Goal: Information Seeking & Learning: Find specific fact

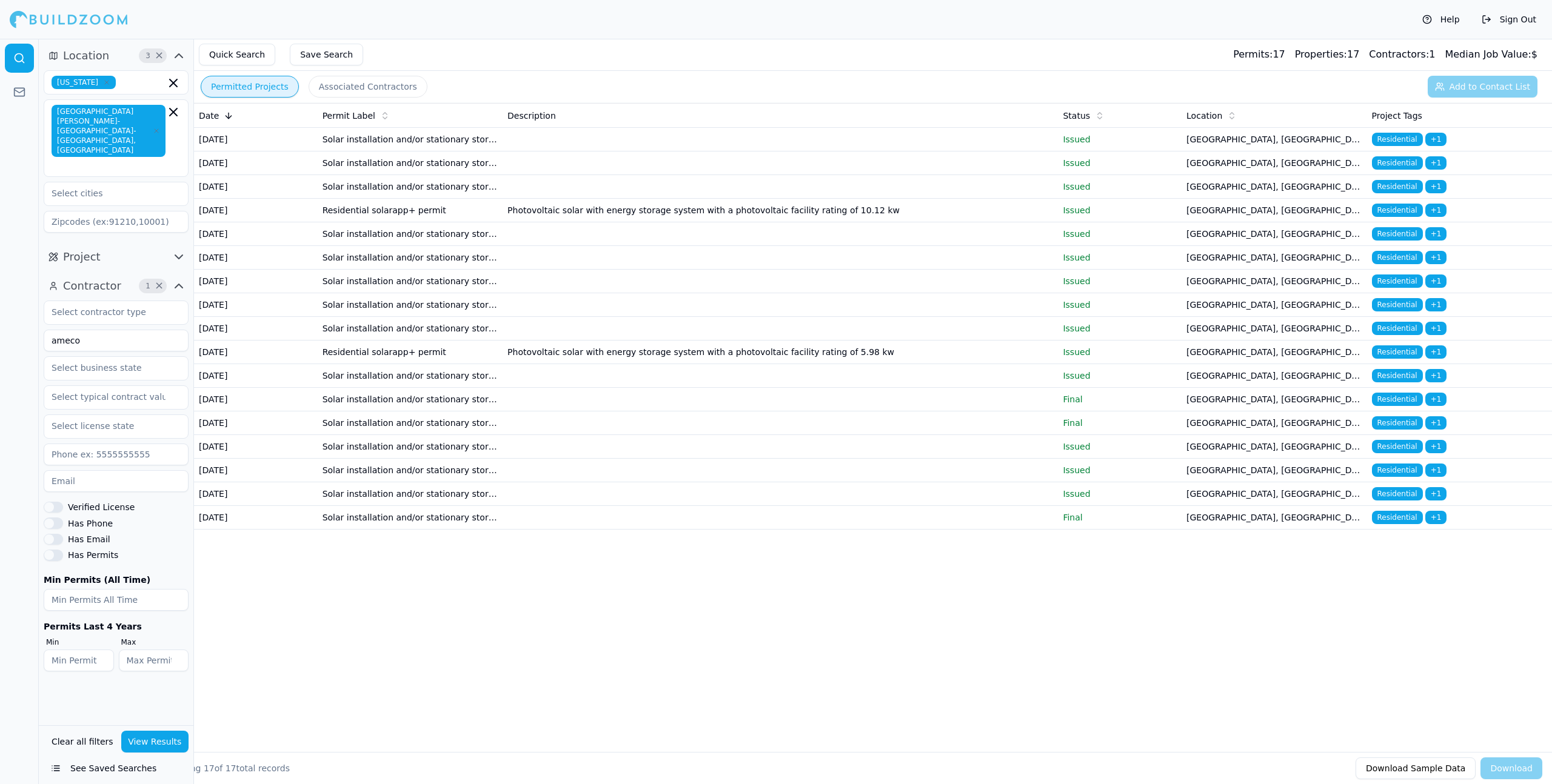
click at [492, 148] on td "Solar installation and/or stationary storage battery" at bounding box center [410, 139] width 185 height 23
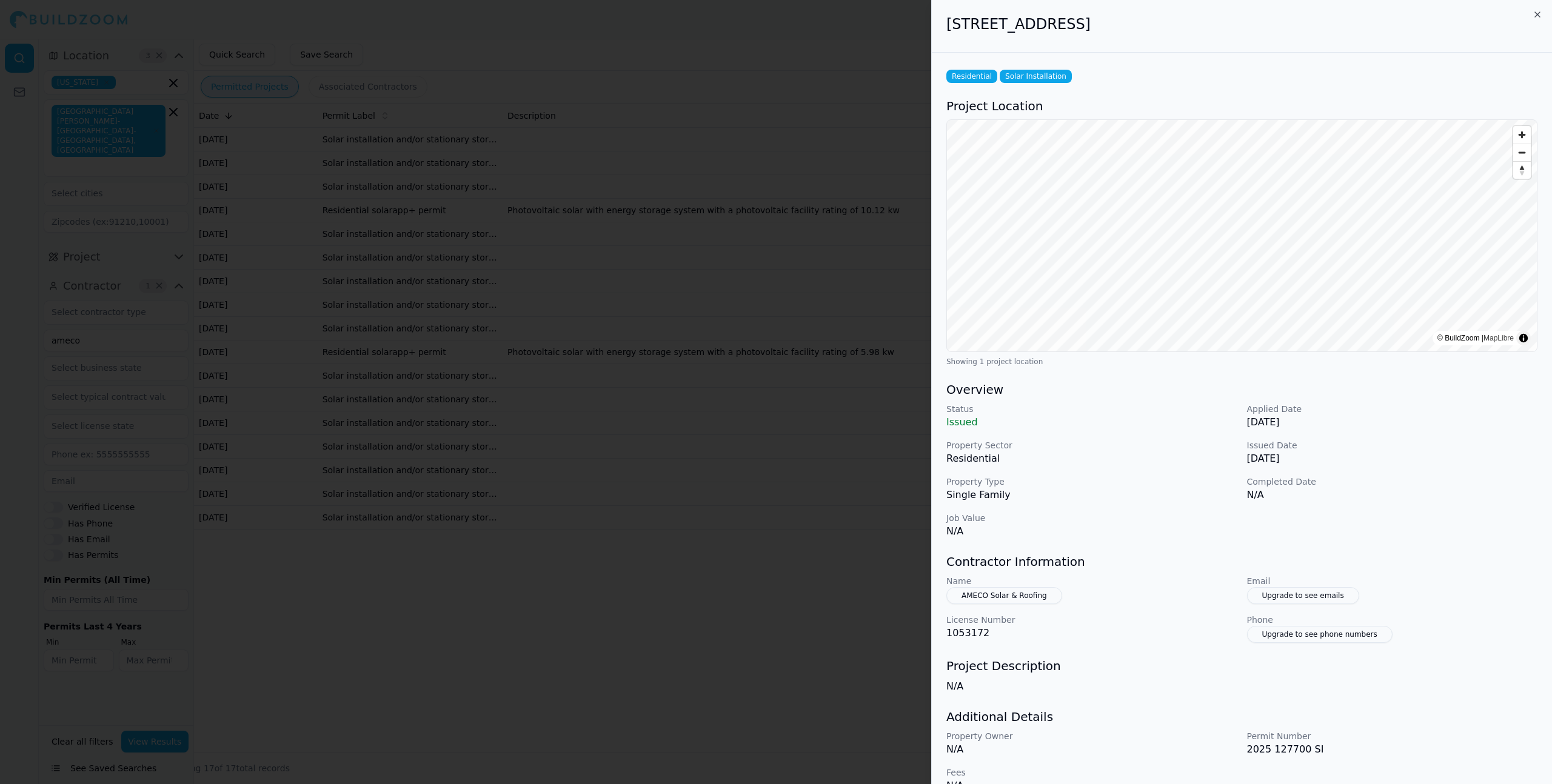
drag, startPoint x: 1261, startPoint y: 23, endPoint x: 884, endPoint y: 25, distance: 377.0
click at [884, 39] on body "Help Sign Out Location 3 × [US_STATE] [GEOGRAPHIC_DATA][PERSON_NAME]-[GEOGRAPHI…" at bounding box center [776, 411] width 1552 height 745
copy body "[STREET_ADDRESS]"
click at [664, 247] on div at bounding box center [776, 392] width 1552 height 784
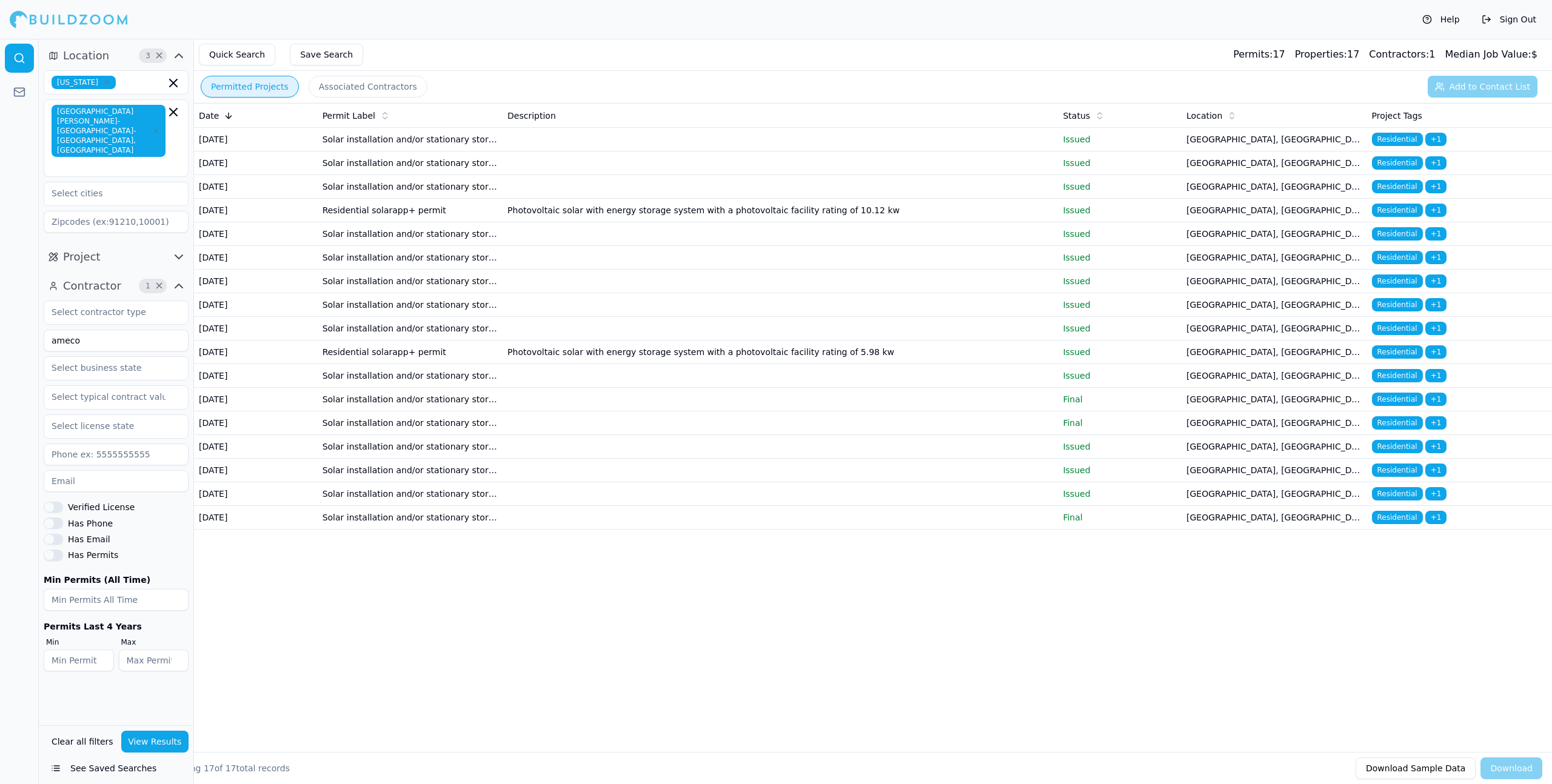
click at [920, 223] on td "Photovoltaic solar with energy storage system with a photovoltaic facility rati…" at bounding box center [780, 210] width 556 height 23
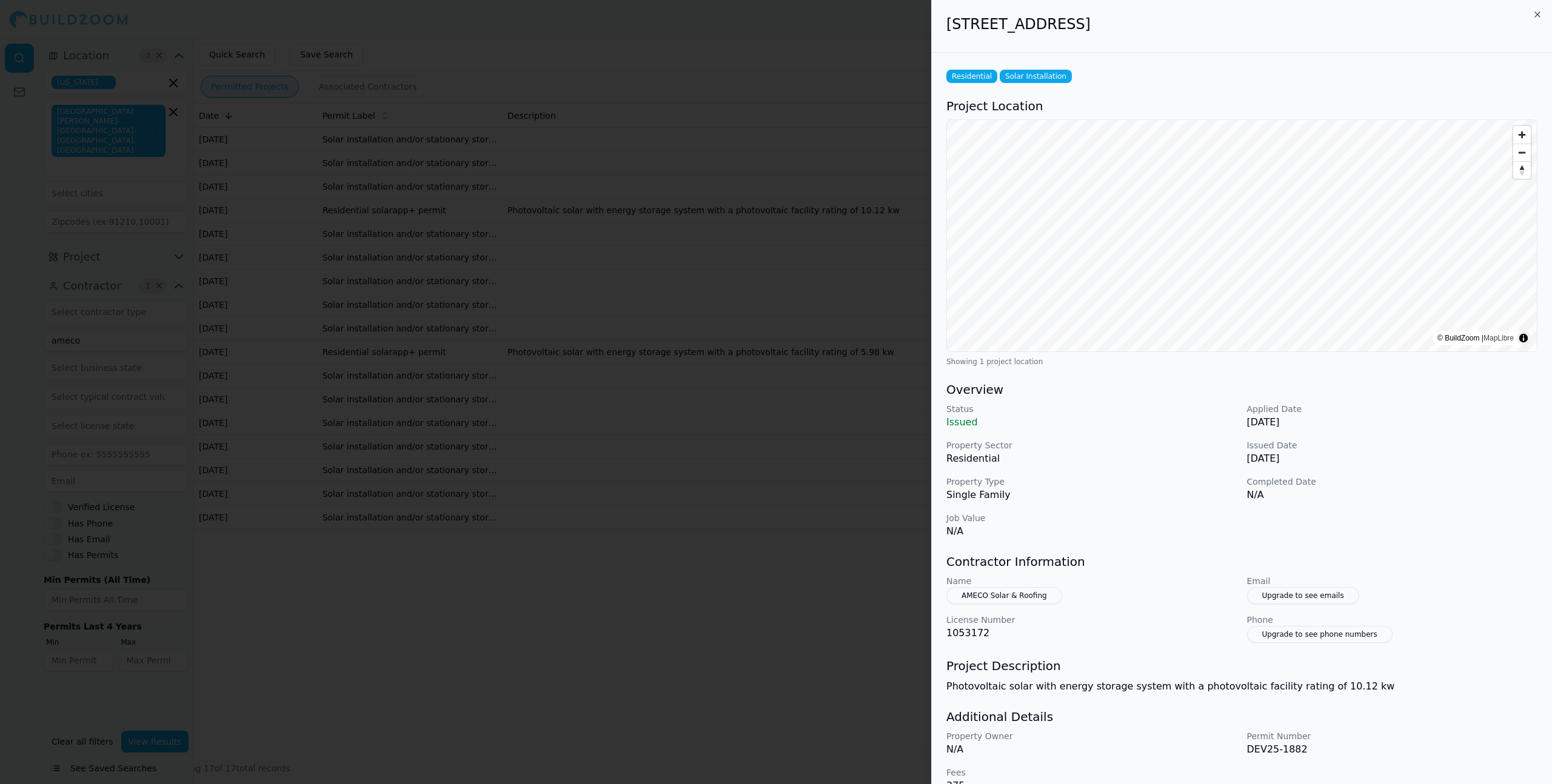
drag, startPoint x: 946, startPoint y: 22, endPoint x: 1306, endPoint y: 30, distance: 360.1
click at [1306, 30] on h2 "[STREET_ADDRESS]" at bounding box center [1242, 24] width 591 height 19
copy h2 "[STREET_ADDRESS]"
click at [662, 258] on div at bounding box center [776, 392] width 1552 height 784
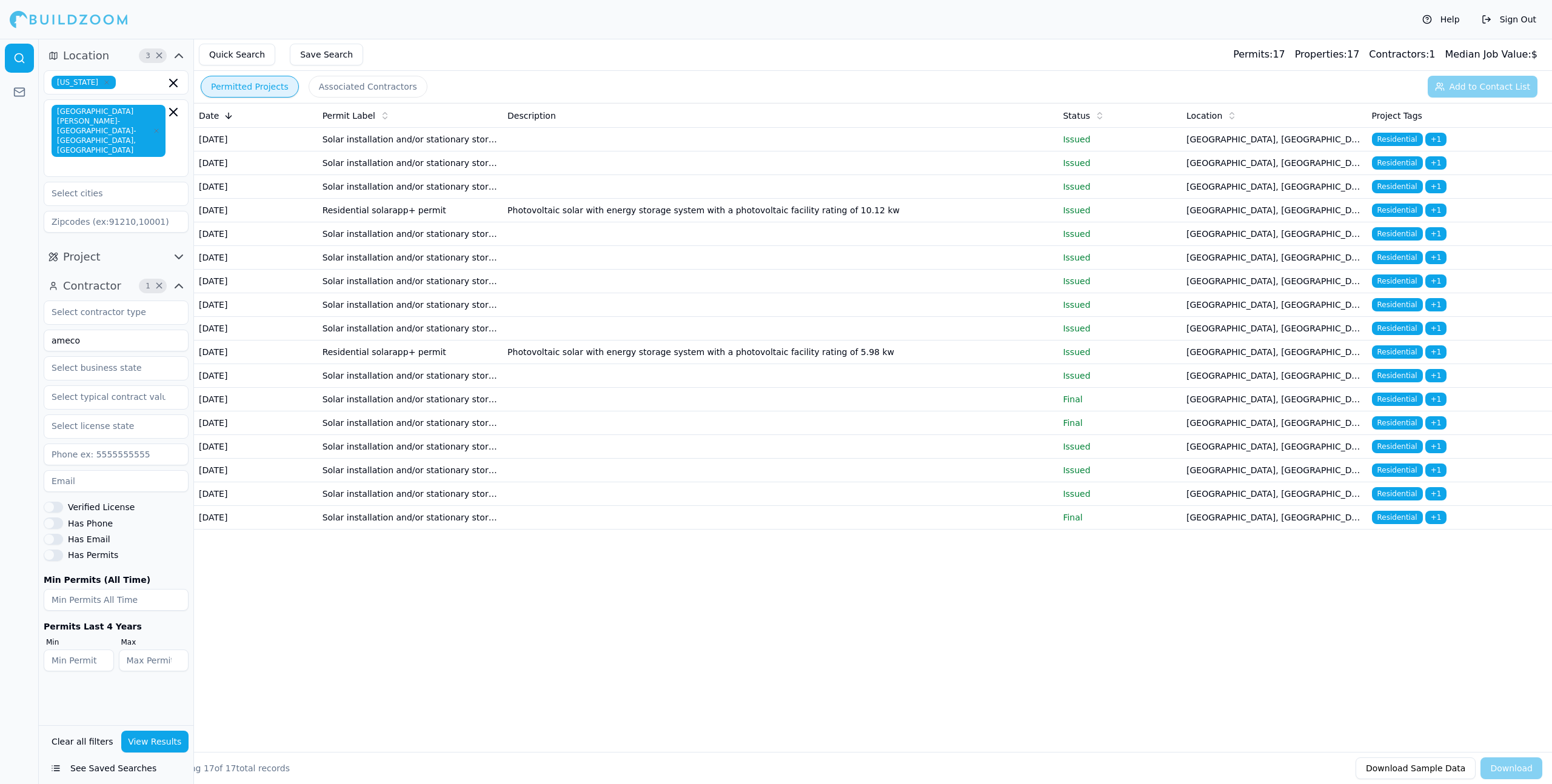
click at [664, 364] on td "Photovoltaic solar with energy storage system with a photovoltaic facility rati…" at bounding box center [780, 352] width 556 height 23
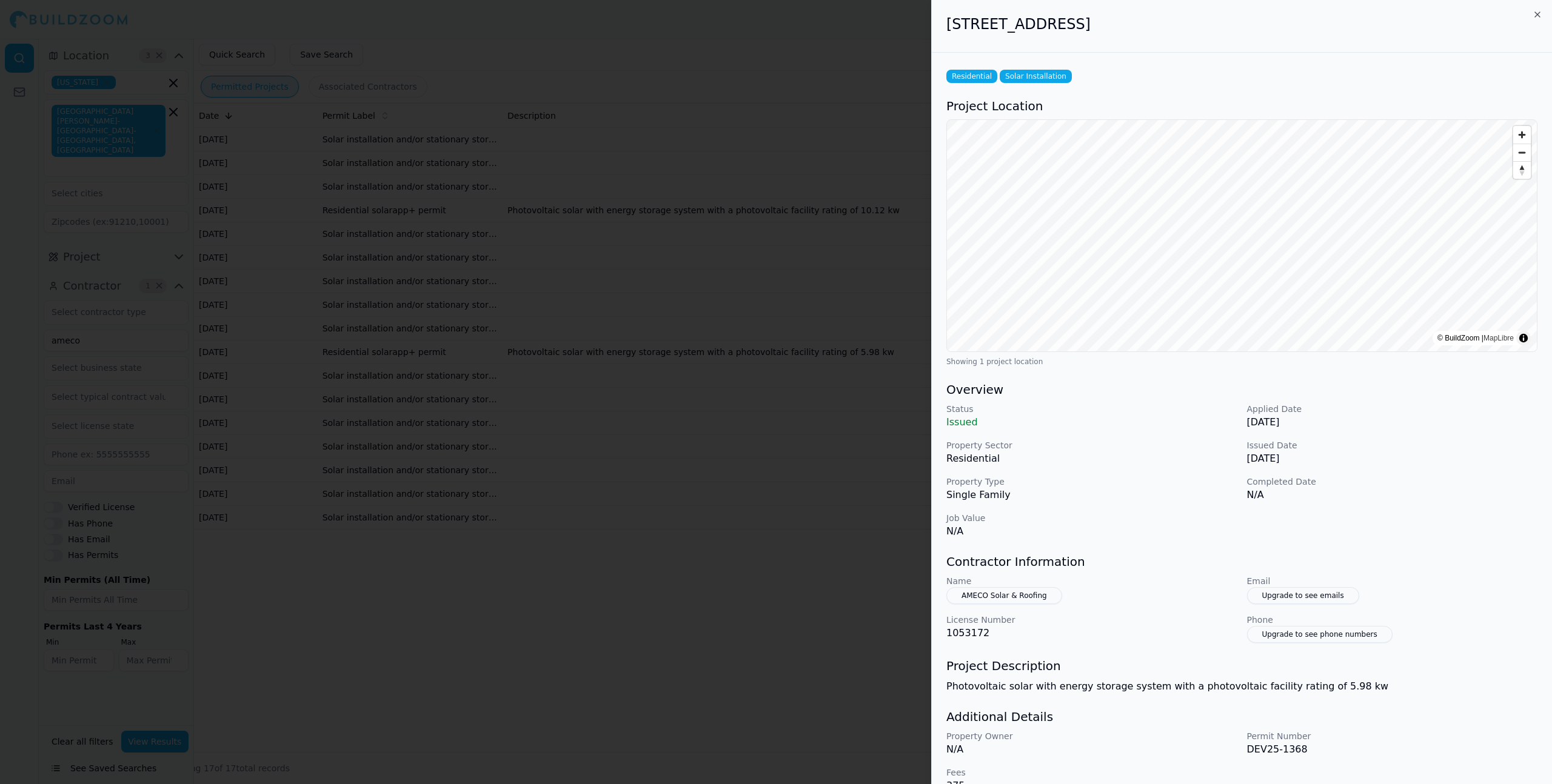
drag, startPoint x: 944, startPoint y: 23, endPoint x: 1174, endPoint y: 36, distance: 230.4
click at [1174, 36] on div "[STREET_ADDRESS]" at bounding box center [1242, 26] width 620 height 53
copy h2 "[STREET_ADDRESS]"
click at [751, 160] on div at bounding box center [776, 392] width 1552 height 784
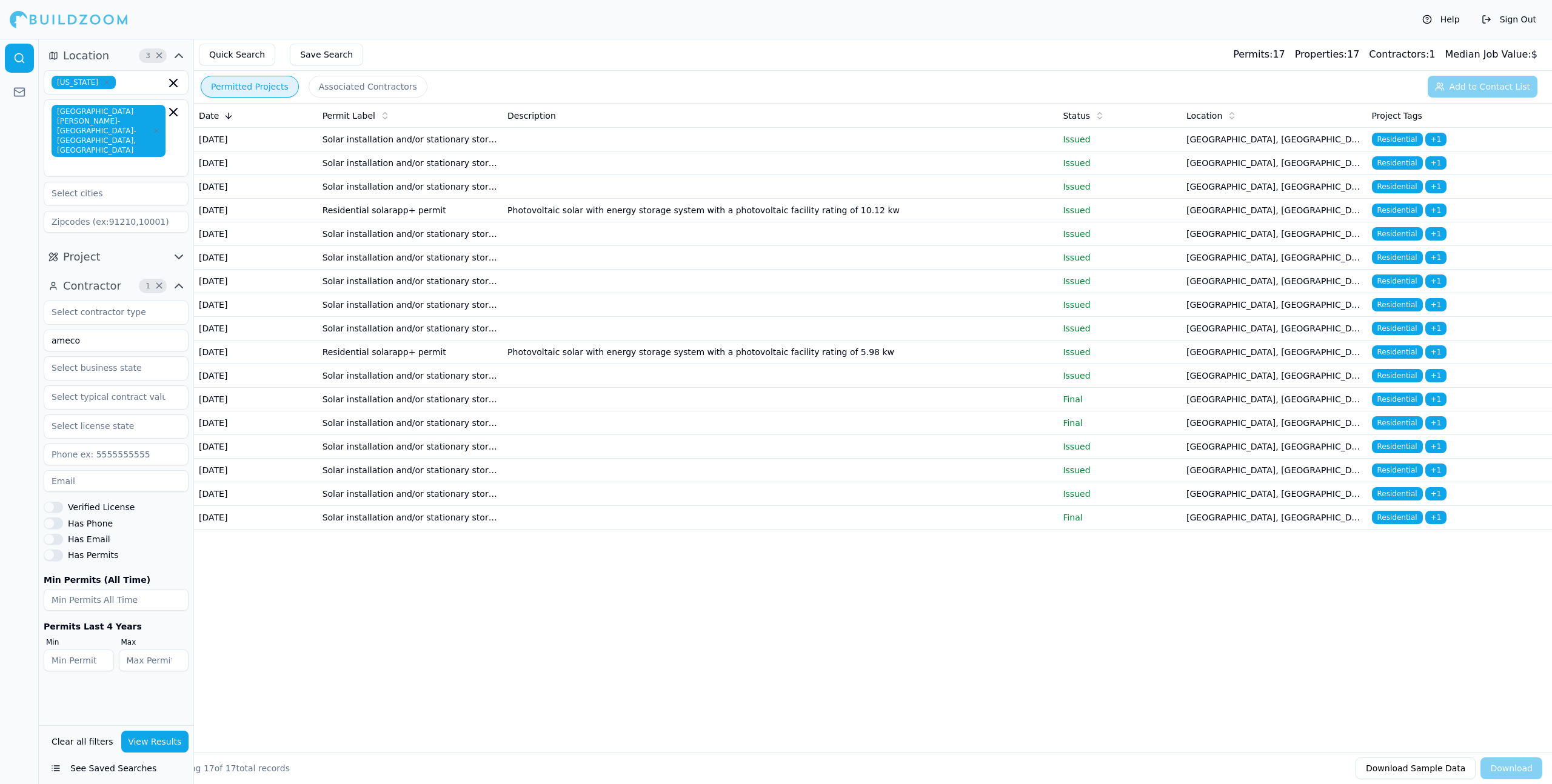
click at [784, 293] on td at bounding box center [780, 281] width 556 height 23
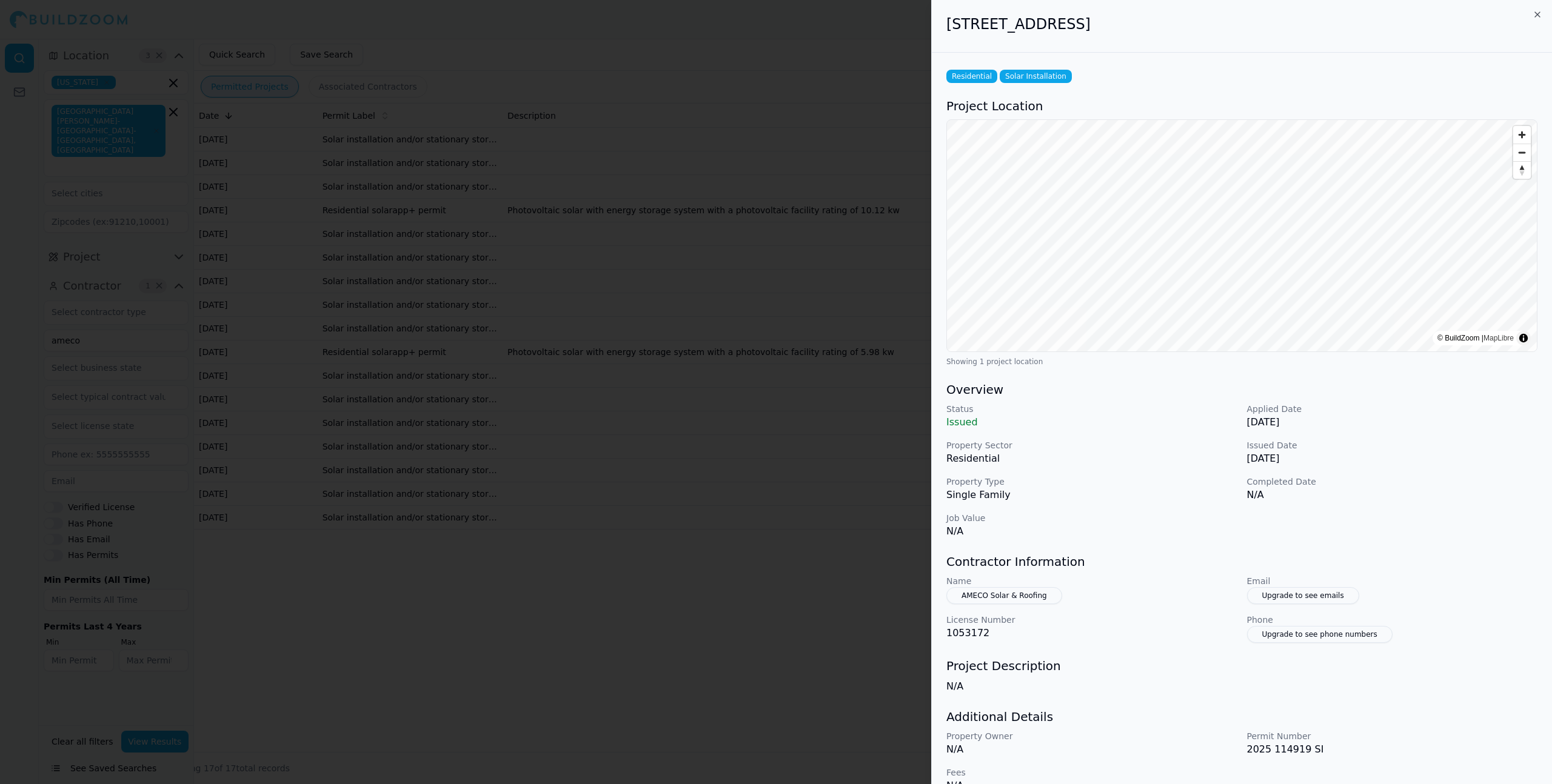
drag, startPoint x: 946, startPoint y: 26, endPoint x: 1260, endPoint y: 28, distance: 314.0
click at [1261, 28] on h2 "[STREET_ADDRESS]" at bounding box center [1242, 24] width 591 height 19
copy h2 "[STREET_ADDRESS]"
click at [618, 258] on div at bounding box center [776, 392] width 1552 height 784
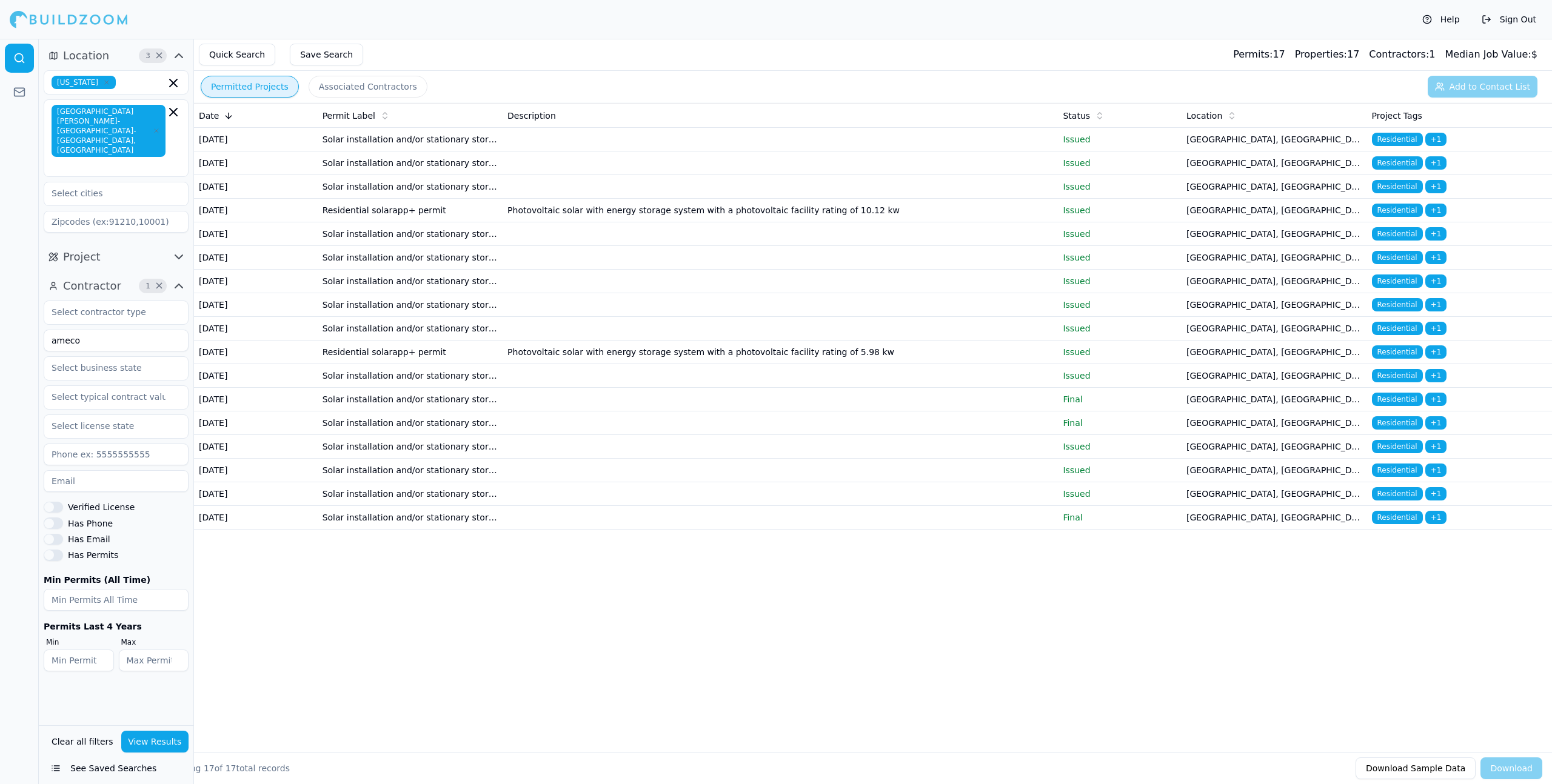
click at [576, 270] on td at bounding box center [780, 258] width 556 height 23
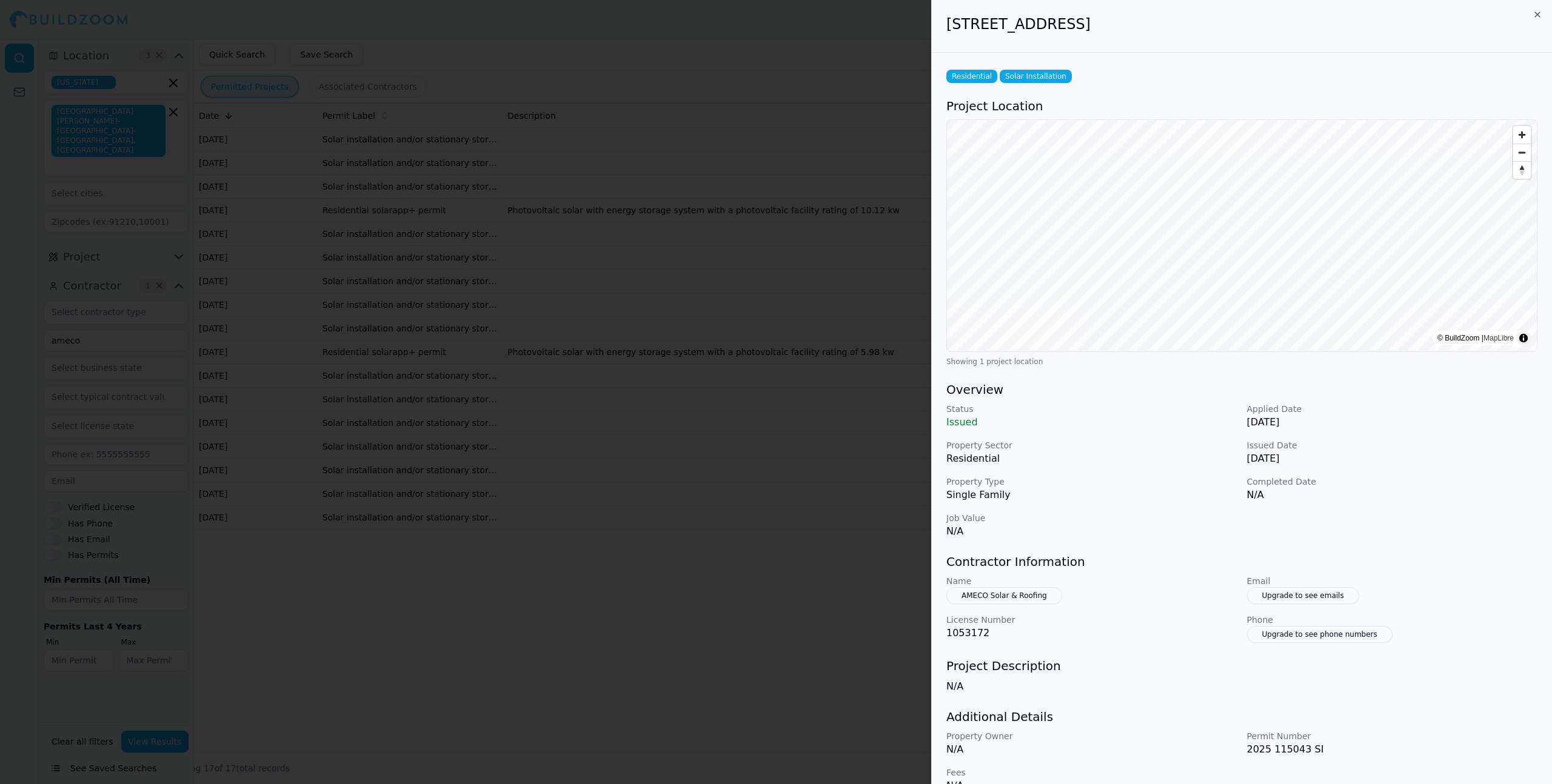
drag, startPoint x: 1230, startPoint y: 26, endPoint x: 779, endPoint y: 25, distance: 451.0
click at [779, 39] on body "Help Sign Out Location 3 × [US_STATE] [GEOGRAPHIC_DATA][PERSON_NAME]-[GEOGRAPHI…" at bounding box center [776, 411] width 1552 height 745
copy body "[STREET_ADDRESS]"
